Goal: Transaction & Acquisition: Purchase product/service

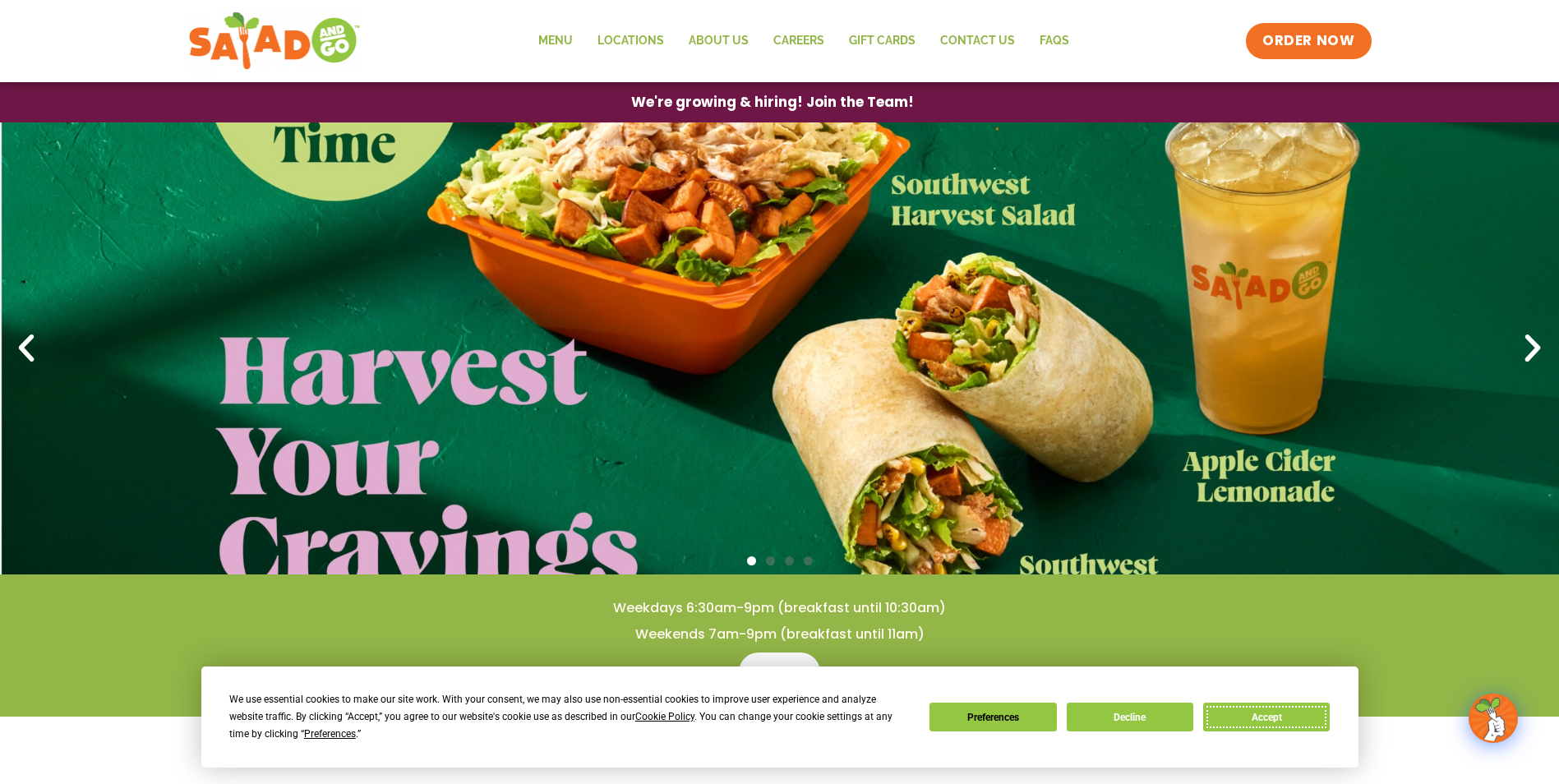
click at [1276, 718] on button "Accept" at bounding box center [1266, 717] width 127 height 29
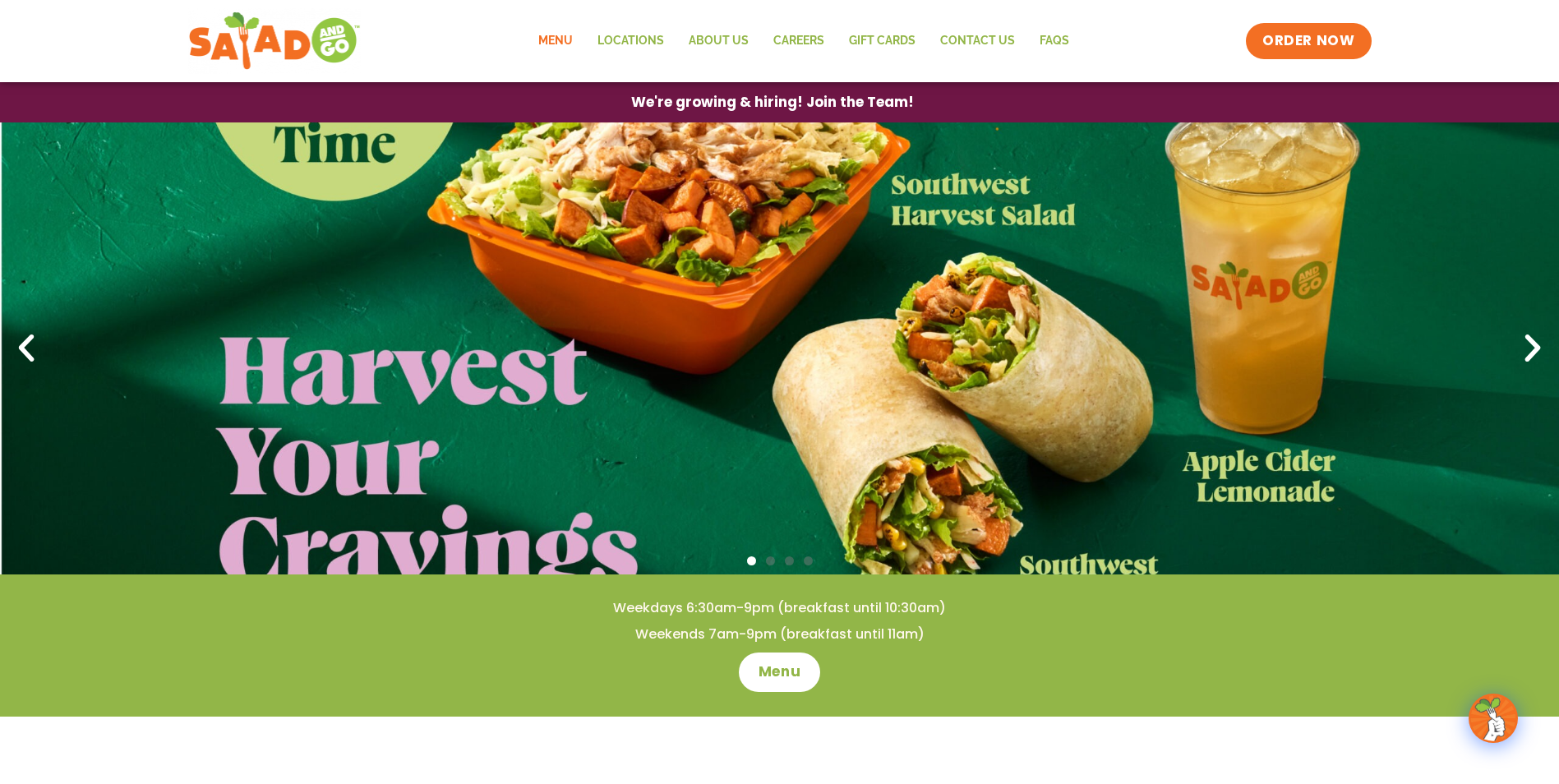
click at [569, 41] on link "Menu" at bounding box center [556, 41] width 60 height 38
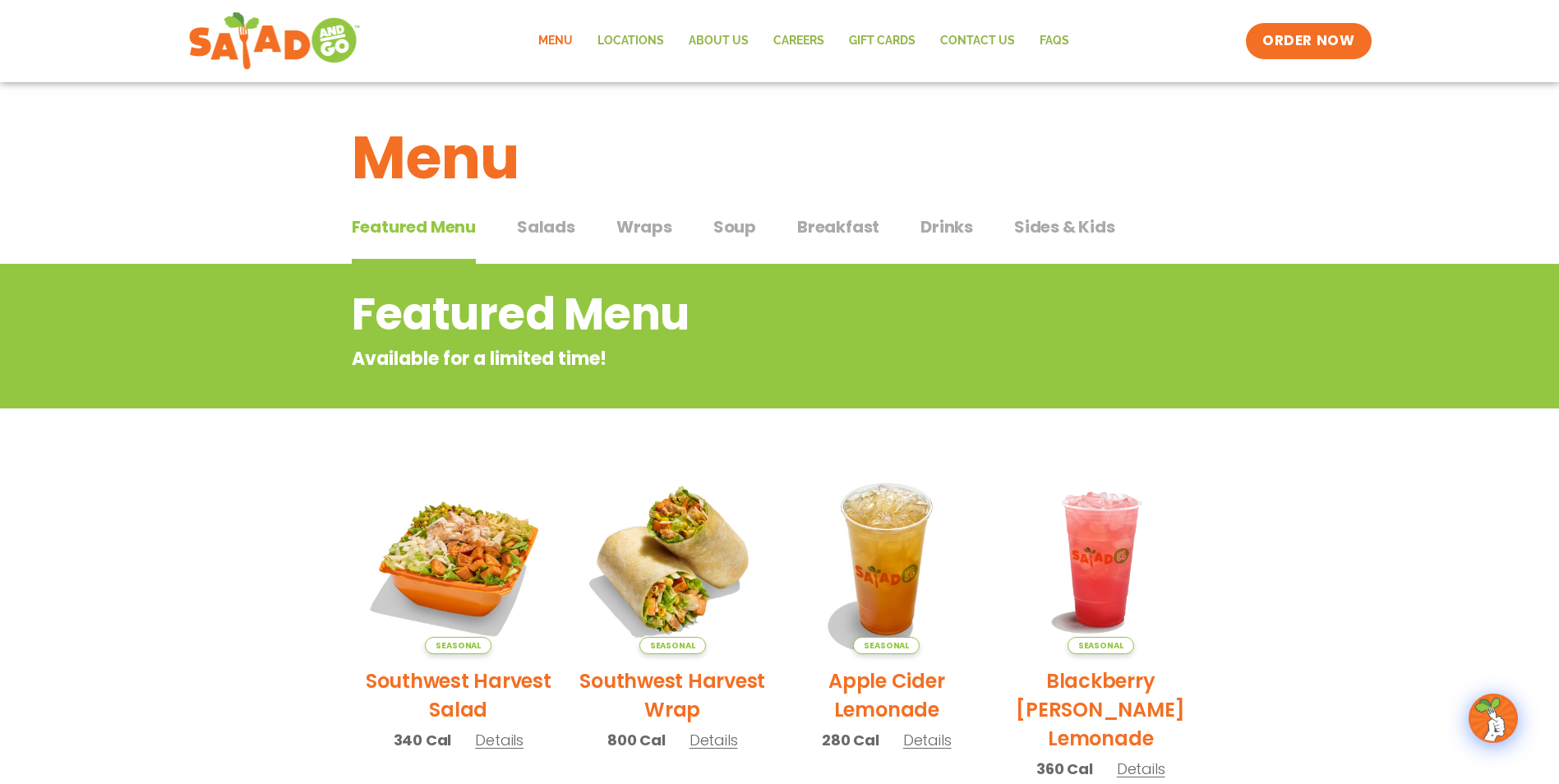
click at [555, 227] on span "Salads" at bounding box center [546, 227] width 59 height 25
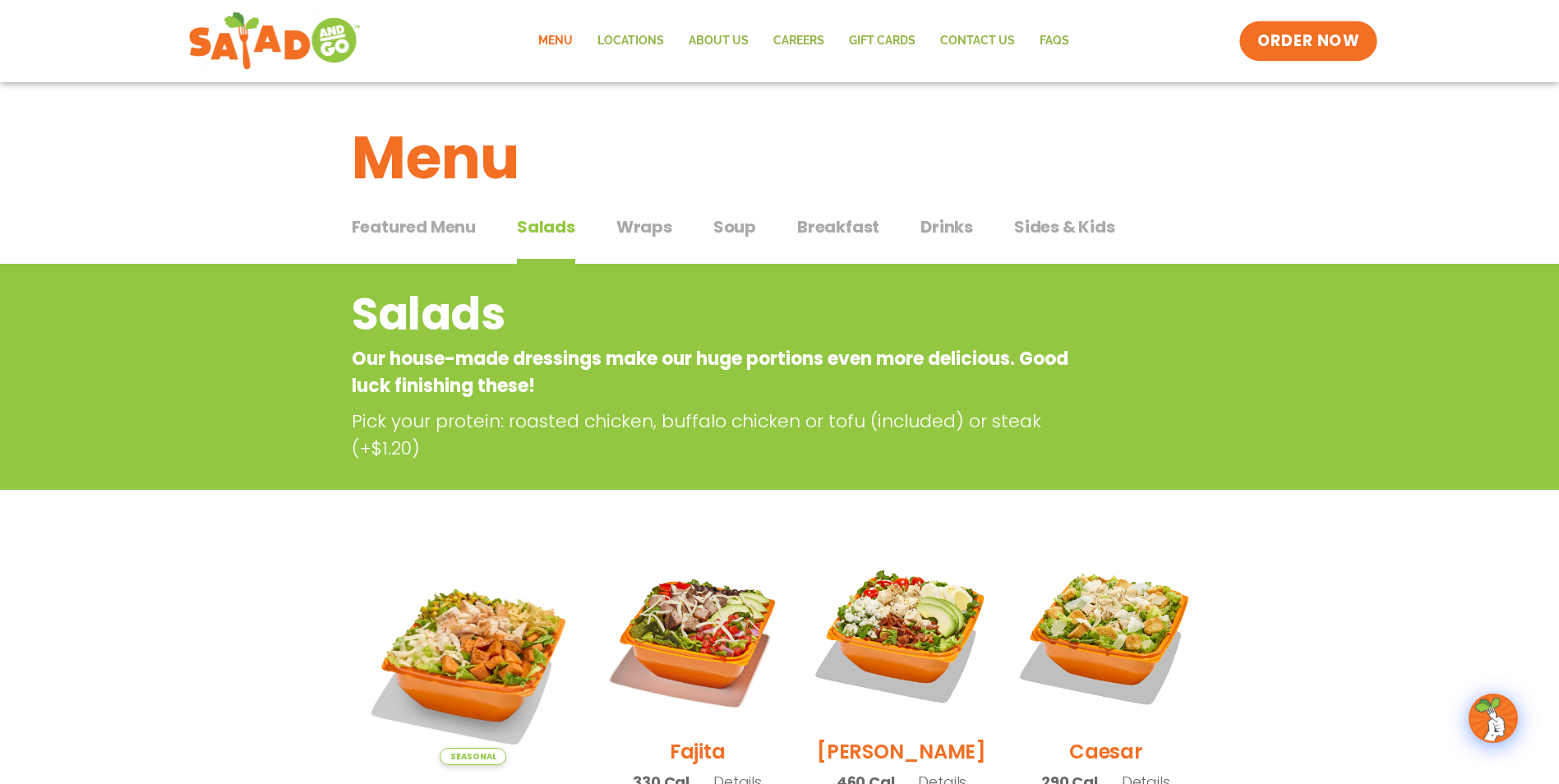
click at [1319, 36] on span "ORDER NOW" at bounding box center [1308, 41] width 102 height 22
